Goal: Task Accomplishment & Management: Use online tool/utility

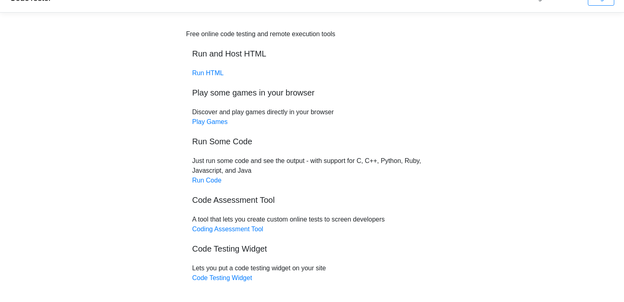
scroll to position [17, 0]
click at [214, 75] on link "Run HTML" at bounding box center [207, 72] width 31 height 7
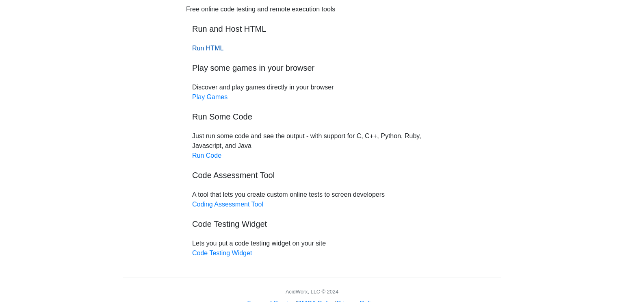
scroll to position [55, 0]
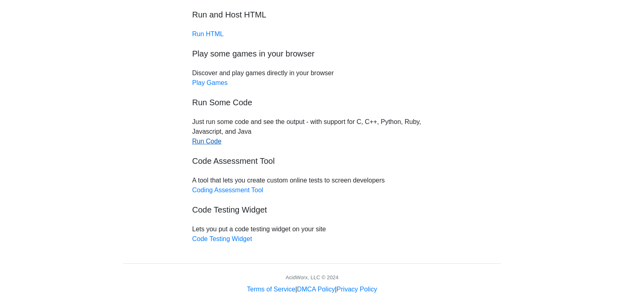
click at [210, 142] on link "Run Code" at bounding box center [206, 141] width 29 height 7
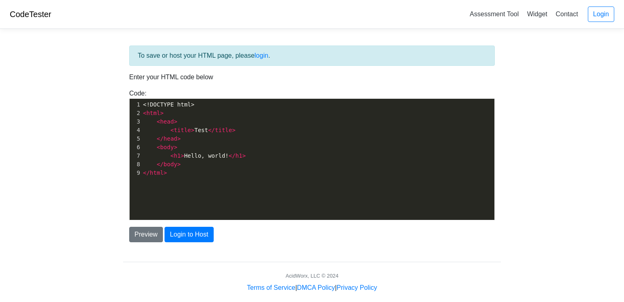
click at [188, 131] on span "title" at bounding box center [182, 130] width 17 height 7
click at [199, 162] on pre "</ body >" at bounding box center [317, 164] width 353 height 9
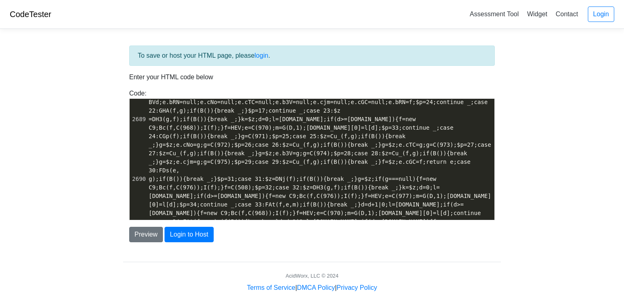
scroll to position [23321, 0]
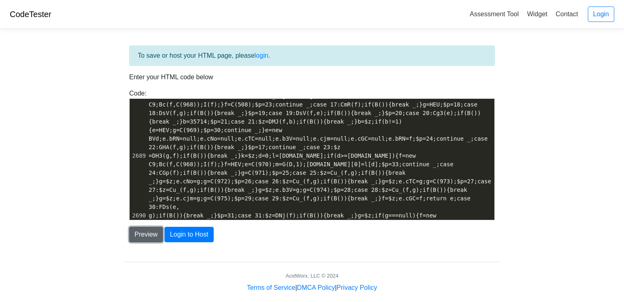
click at [147, 241] on button "Preview" at bounding box center [146, 234] width 34 height 15
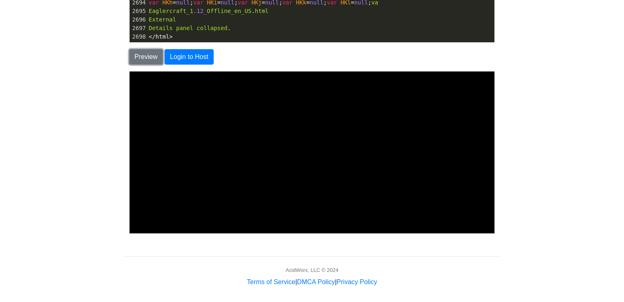
scroll to position [0, 0]
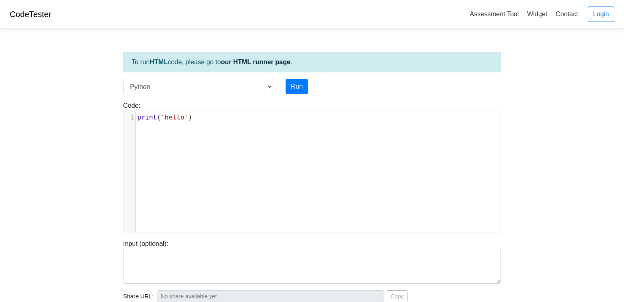
click at [211, 123] on div "xxxxxxxxxx 1 print ( 'hello' )" at bounding box center [318, 117] width 365 height 13
type textarea "print('hello')"
drag, startPoint x: 199, startPoint y: 120, endPoint x: 126, endPoint y: 115, distance: 73.8
click at [136, 115] on div "1 print ( 'hello' )" at bounding box center [318, 118] width 365 height 10
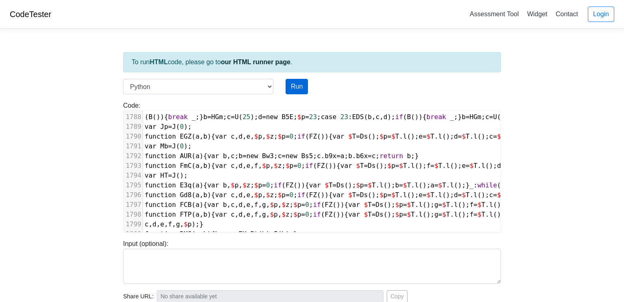
scroll to position [17427, 0]
click at [301, 87] on button "Run" at bounding box center [297, 86] width 22 height 15
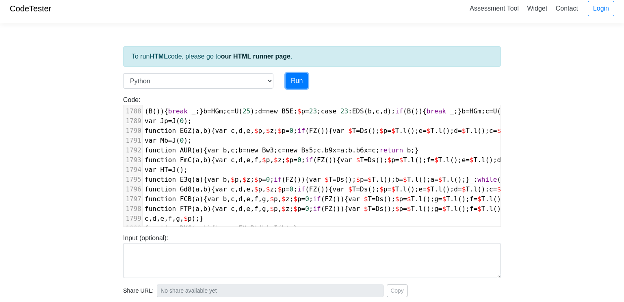
scroll to position [7, 0]
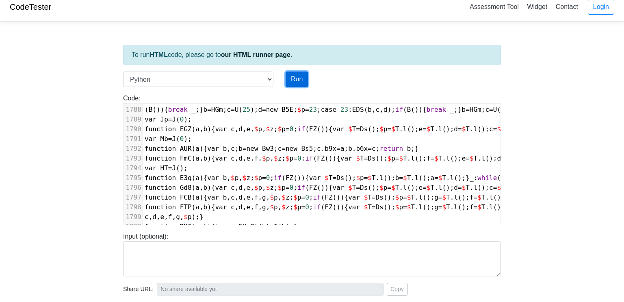
click at [288, 75] on button "Run" at bounding box center [297, 79] width 22 height 15
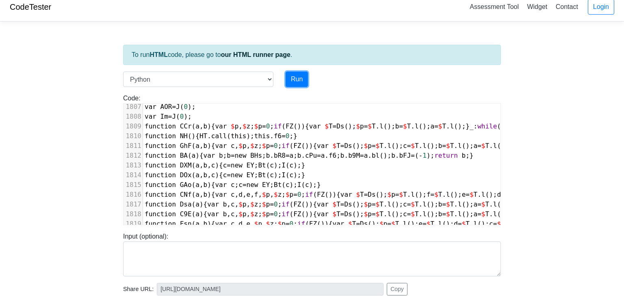
type input "https://codetester.io/runner?s=D9lp117nXn"
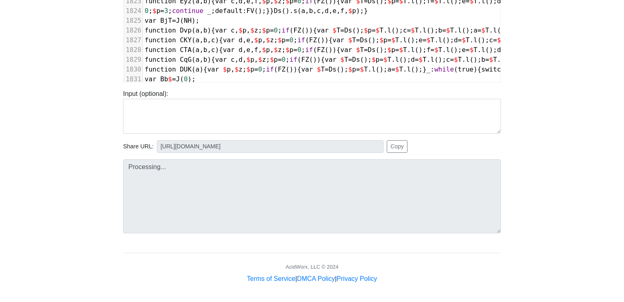
scroll to position [149, 0]
click at [391, 149] on button "Copy" at bounding box center [397, 147] width 21 height 13
click at [281, 49] on span "z" at bounding box center [280, 51] width 4 height 8
type textarea "<!DOCTYPE html> <html lang="und" style="width:100%;height:100%;background-color…"
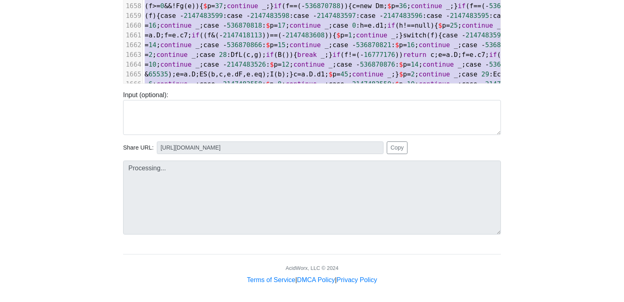
scroll to position [16122, 0]
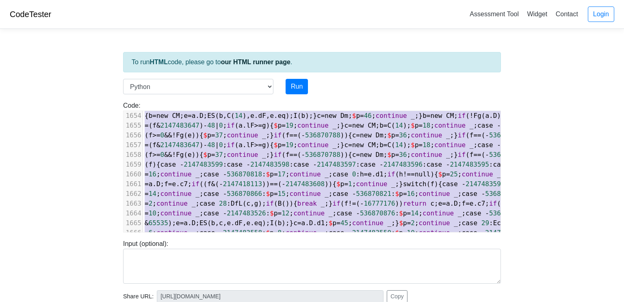
click at [39, 14] on link "CodeTester" at bounding box center [30, 14] width 41 height 9
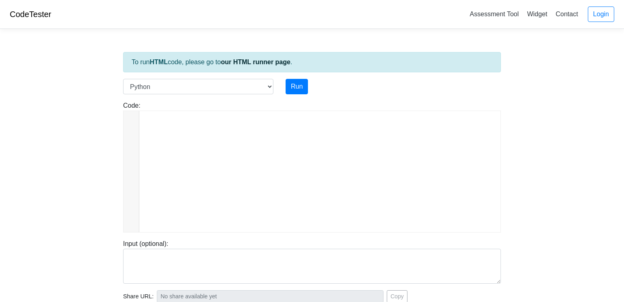
scroll to position [882, 0]
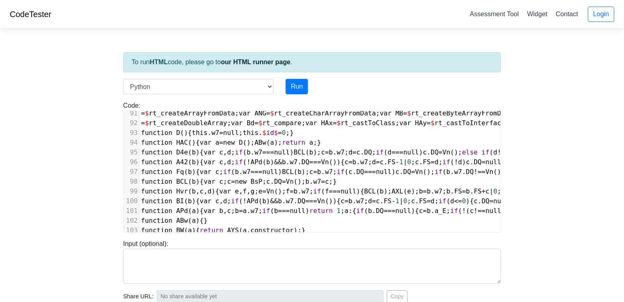
type textarea "<!DOCTYPE html> <html lang="und" style="width:100%;height:100%;background-color…"
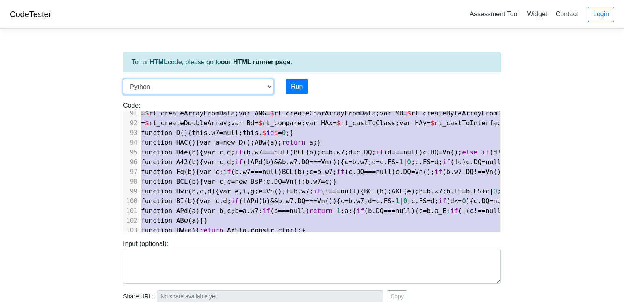
click at [229, 83] on select "C C++ Go Java Javascript Python Ruby" at bounding box center [198, 86] width 150 height 15
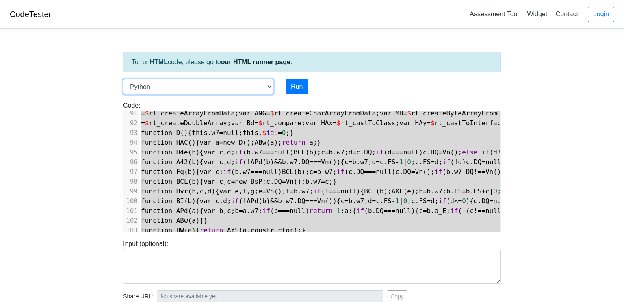
select select "java"
click at [123, 79] on select "C C++ Go Java Javascript Python Ruby" at bounding box center [198, 86] width 150 height 15
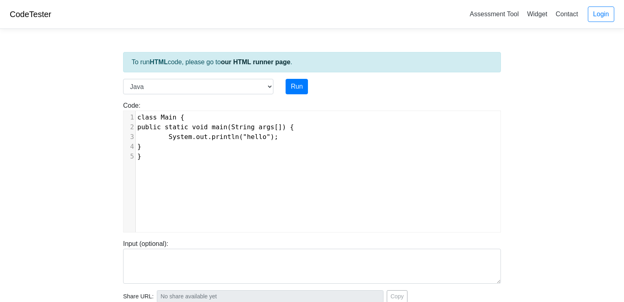
click at [285, 183] on div "xxxxxxxxxx 1 class Main { 2 public static void main(String args[]) { 3 System.o…" at bounding box center [318, 177] width 389 height 133
type textarea "class Main { public static void main(String args[]) { System.out.println("hello…"
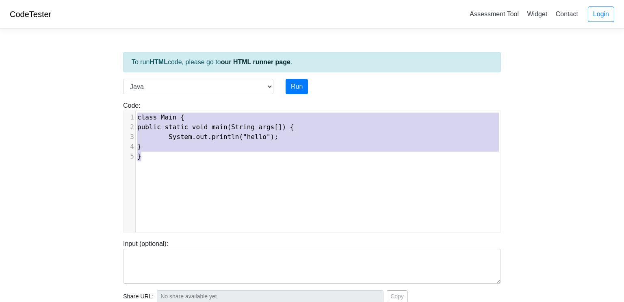
click at [284, 113] on pre "class Main {" at bounding box center [318, 118] width 365 height 10
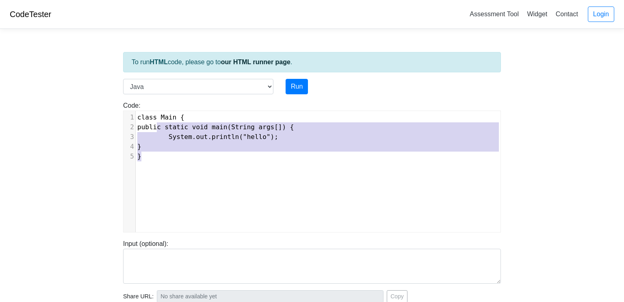
type textarea "Main { public static void main(String args[]) { System.out.println("hello"); } }"
drag, startPoint x: 286, startPoint y: 154, endPoint x: 156, endPoint y: 118, distance: 135.1
click at [156, 118] on div "1 class Main { 2 public static void main(String args[]) { 3 System.out.println(…" at bounding box center [318, 137] width 365 height 49
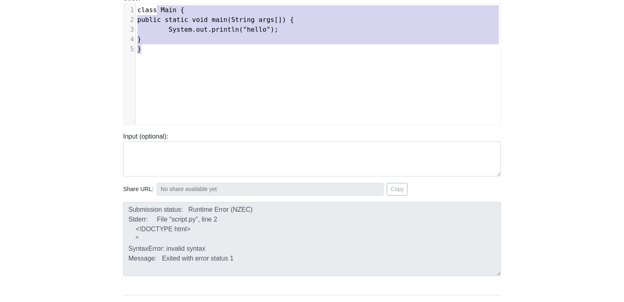
scroll to position [0, 0]
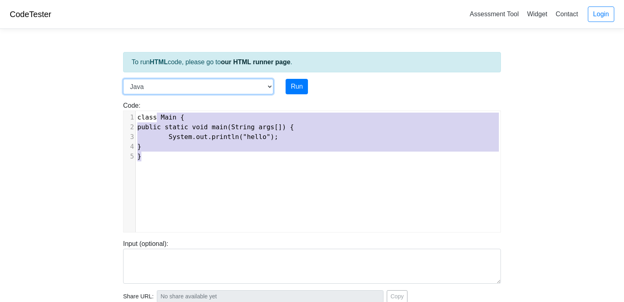
click at [191, 79] on select "C C++ Go Java Javascript Python Ruby" at bounding box center [198, 86] width 150 height 15
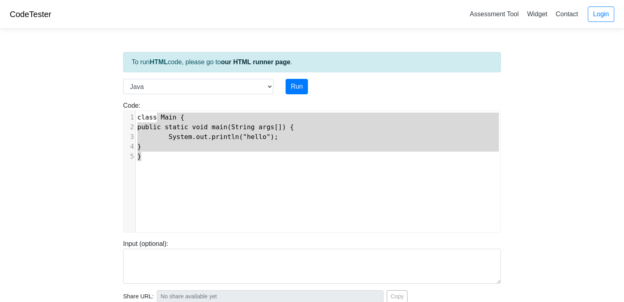
click at [52, 16] on div "CodeTester Assessment Tool Widget Contact Login" at bounding box center [312, 14] width 624 height 29
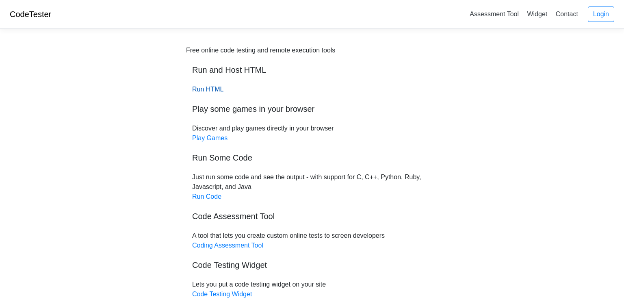
click at [205, 89] on link "Run HTML" at bounding box center [207, 89] width 31 height 7
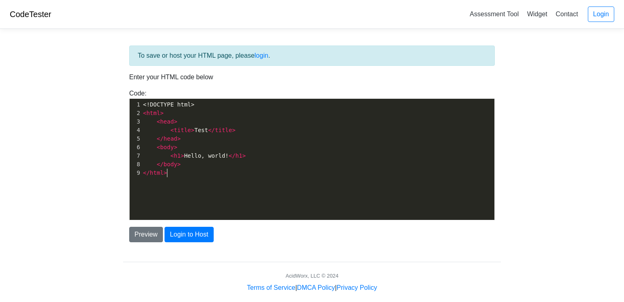
scroll to position [3, 0]
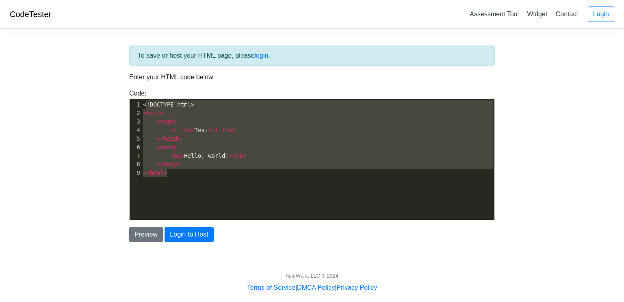
type textarea "<!DOCTYPE html> <html> <head> <title>Test</title> </head> <body> <h1>Hello, wor…"
drag, startPoint x: 223, startPoint y: 176, endPoint x: 142, endPoint y: 103, distance: 109.0
click at [142, 103] on div "x 1 <!DOCTYPE html> 2 < html > 3 < head > 4 < title > Test </ title > 5 </ head…" at bounding box center [317, 139] width 353 height 80
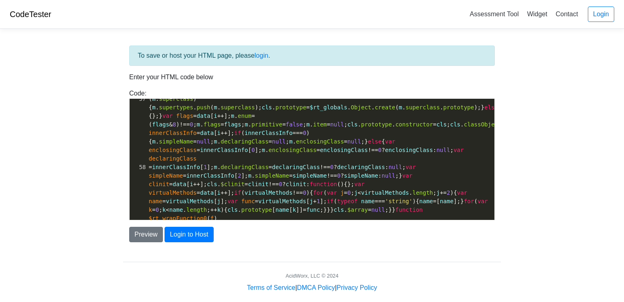
scroll to position [0, 0]
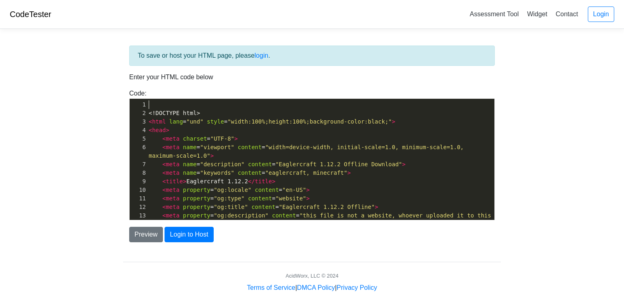
click at [157, 104] on pre "​" at bounding box center [320, 104] width 347 height 9
click at [146, 111] on div "2" at bounding box center [138, 113] width 17 height 9
click at [147, 112] on pre "<!DOCTYPE html>" at bounding box center [320, 113] width 347 height 9
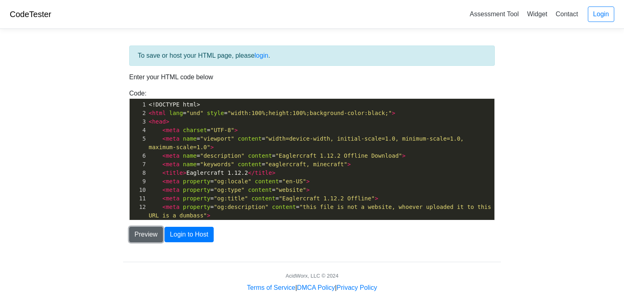
click at [154, 232] on button "Preview" at bounding box center [146, 234] width 34 height 15
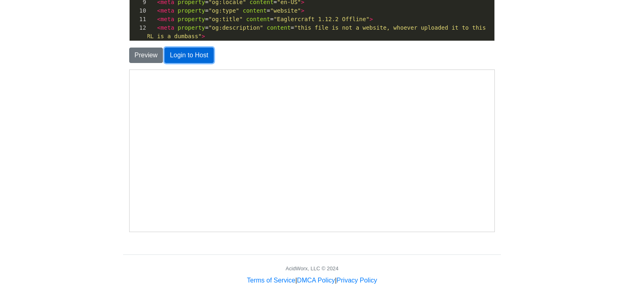
click at [190, 61] on button "Login to Host" at bounding box center [189, 55] width 49 height 15
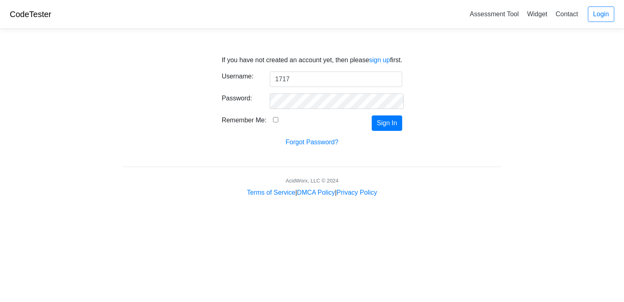
type input "1717"
click at [382, 58] on link "sign up" at bounding box center [379, 59] width 21 height 7
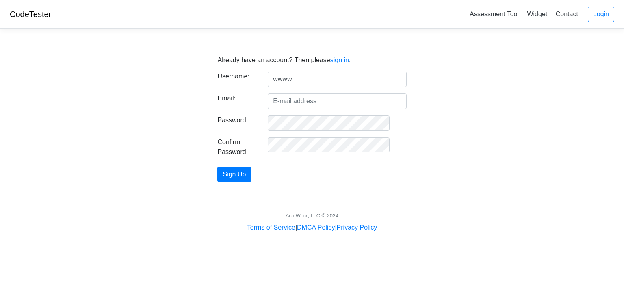
type input "wwww"
click at [336, 107] on input "Email:" at bounding box center [337, 100] width 139 height 15
type input "[EMAIL_ADDRESS][DOMAIN_NAME]"
click at [251, 171] on button "Sign Up" at bounding box center [234, 174] width 34 height 15
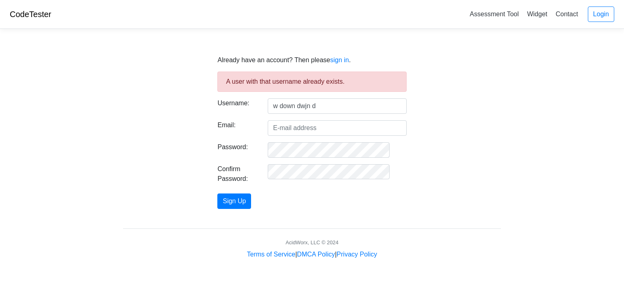
type input "w down dwjn dw"
